Goal: Navigation & Orientation: Find specific page/section

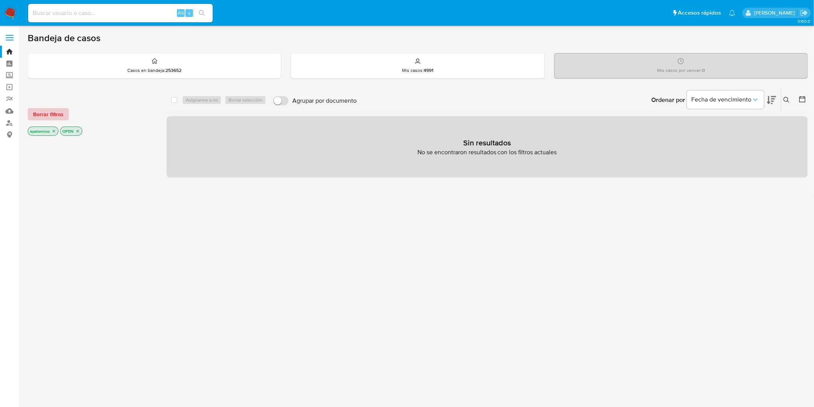
click at [45, 110] on span "Borrar filtros" at bounding box center [48, 114] width 30 height 11
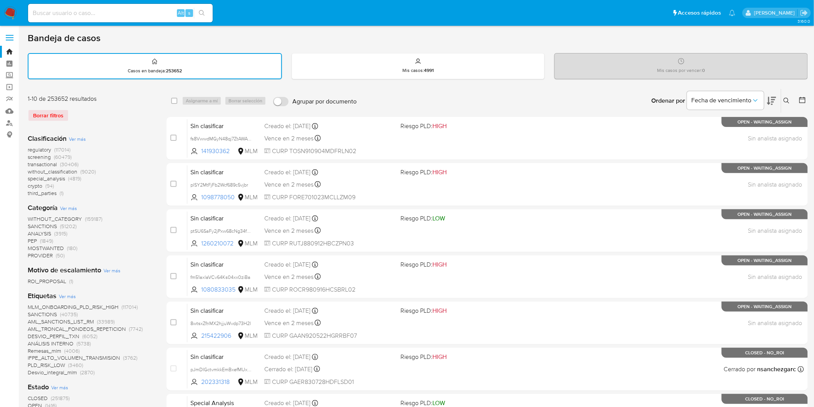
click at [7, 10] on img at bounding box center [10, 13] width 13 height 13
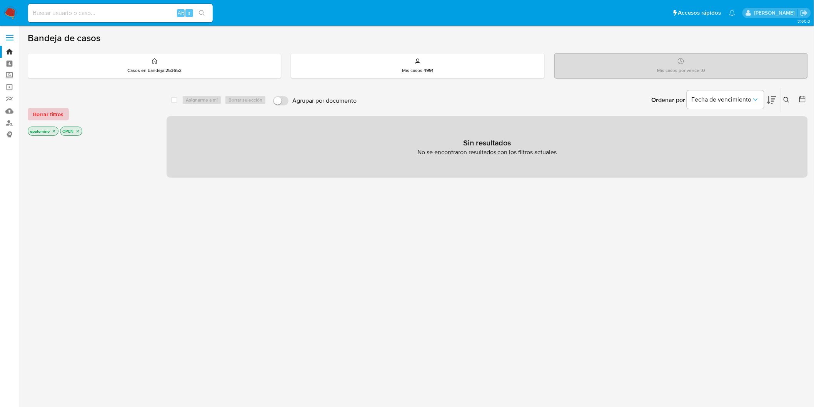
click at [43, 116] on span "Borrar filtros" at bounding box center [48, 114] width 30 height 11
